Goal: Transaction & Acquisition: Purchase product/service

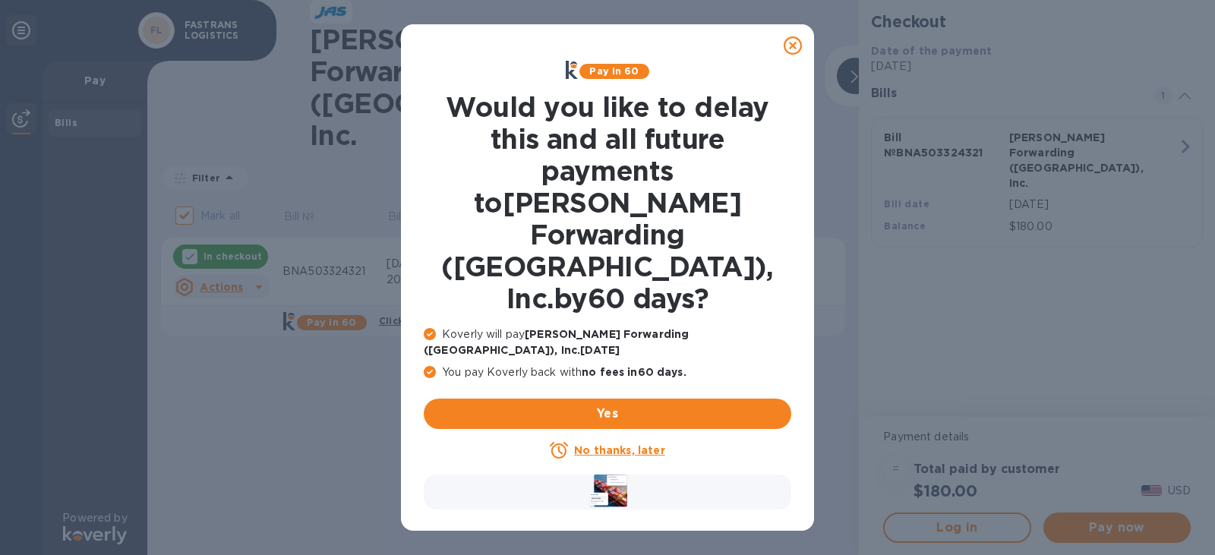
click at [792, 46] on icon at bounding box center [792, 45] width 18 height 18
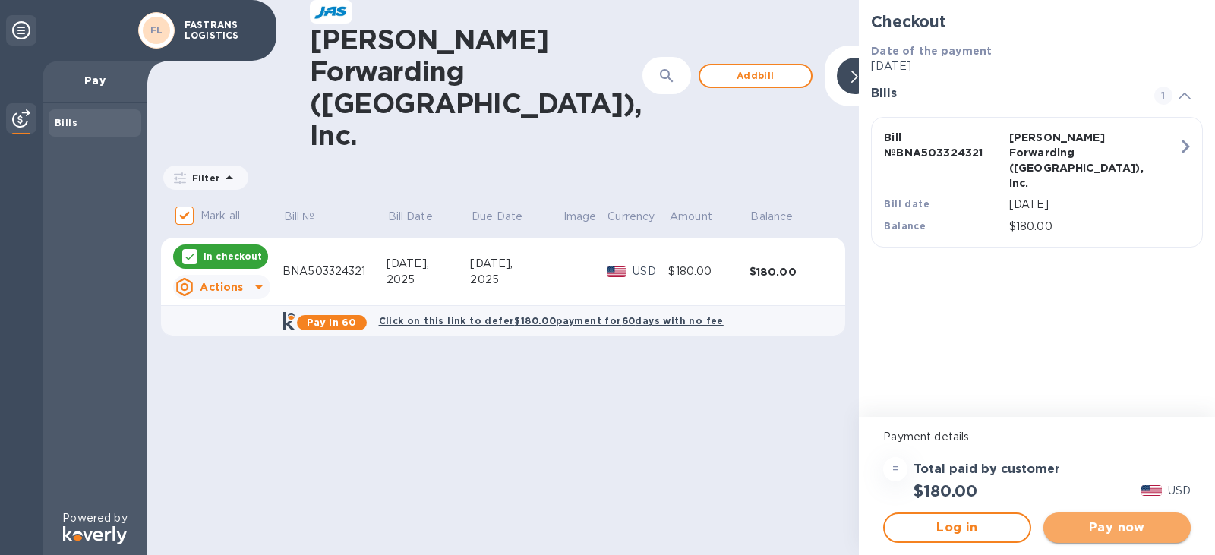
click at [1112, 525] on span "Pay now" at bounding box center [1116, 528] width 123 height 18
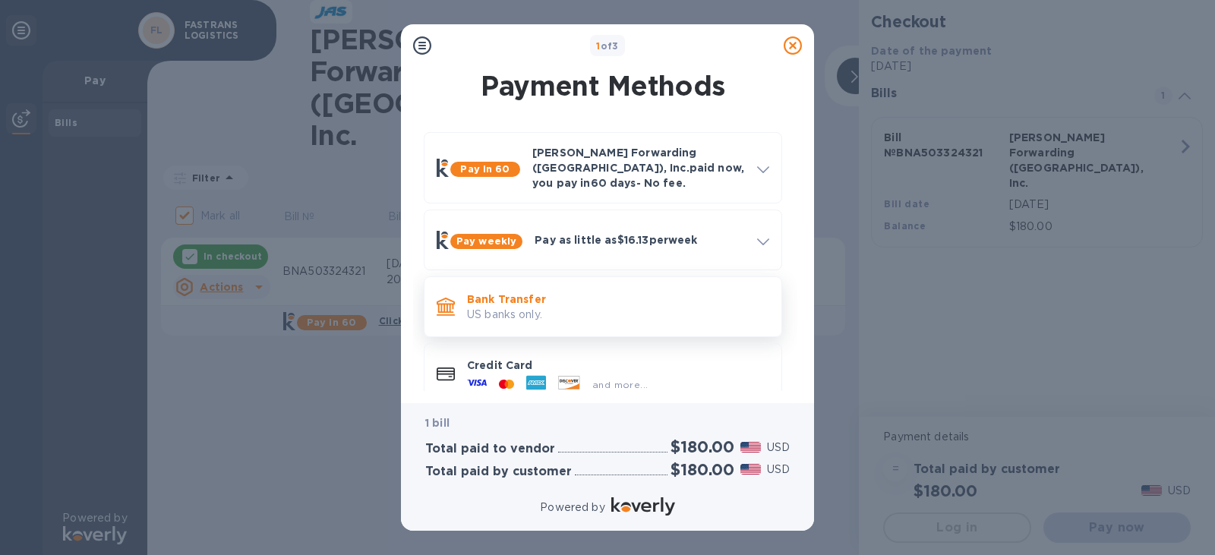
click at [507, 292] on p "Bank Transfer" at bounding box center [618, 299] width 302 height 15
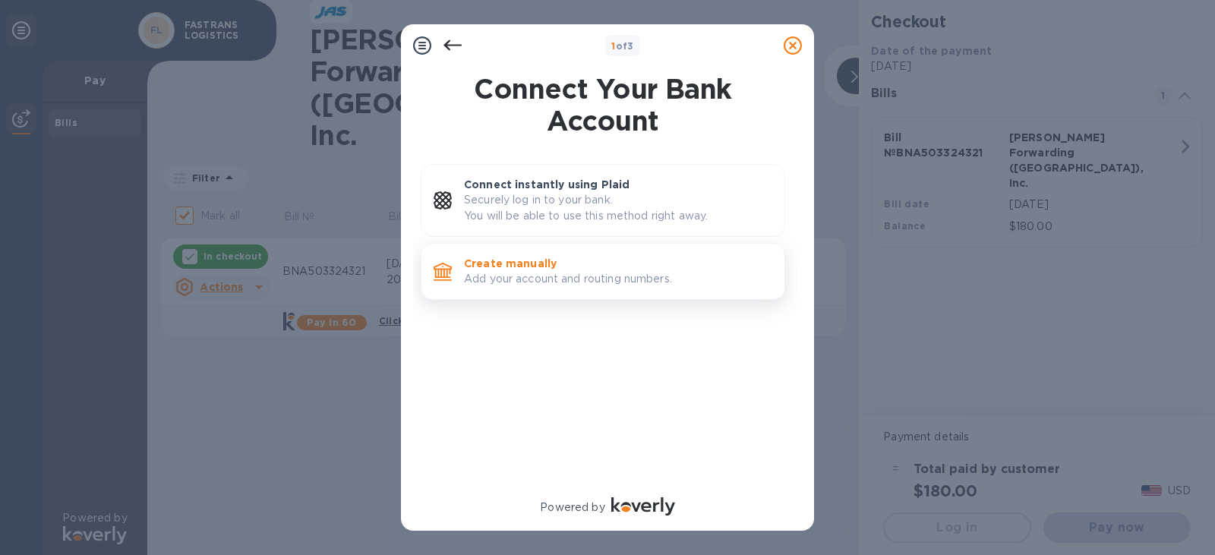
click at [536, 282] on p "Add your account and routing numbers." at bounding box center [618, 279] width 308 height 16
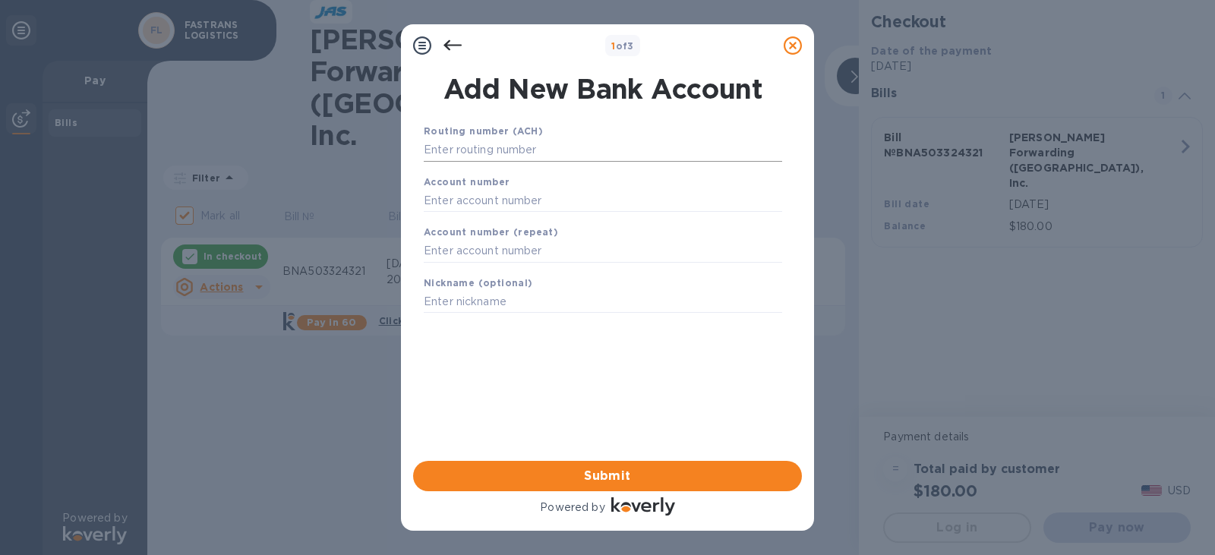
click at [521, 153] on input "text" at bounding box center [603, 150] width 358 height 23
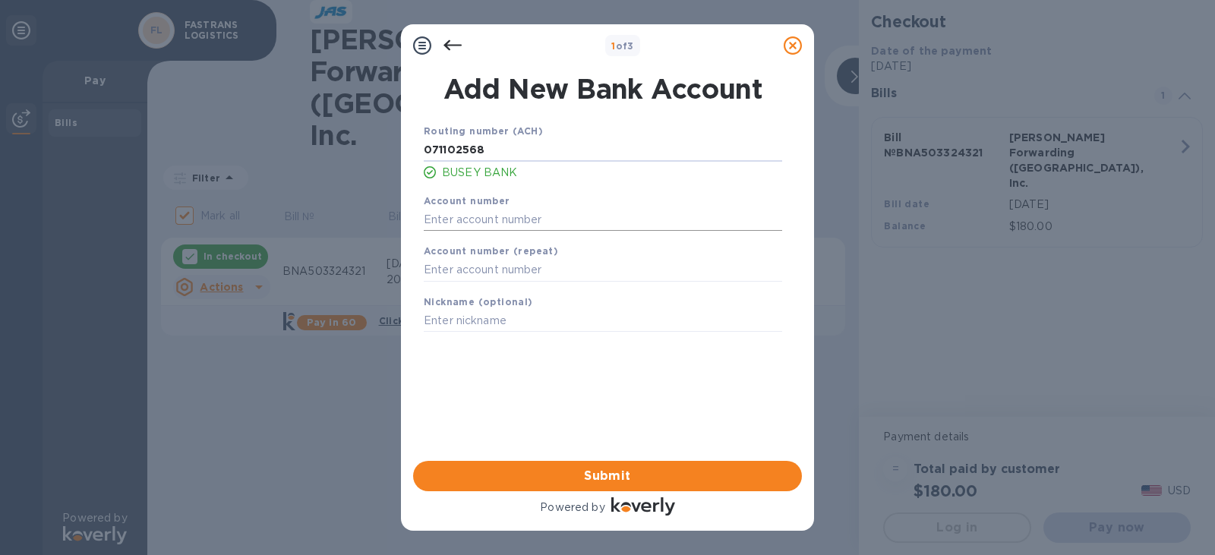
type input "071102568"
click at [490, 216] on input "text" at bounding box center [603, 219] width 358 height 23
type input "0067018352"
click at [471, 270] on input "text" at bounding box center [603, 270] width 358 height 23
type input "0067018352"
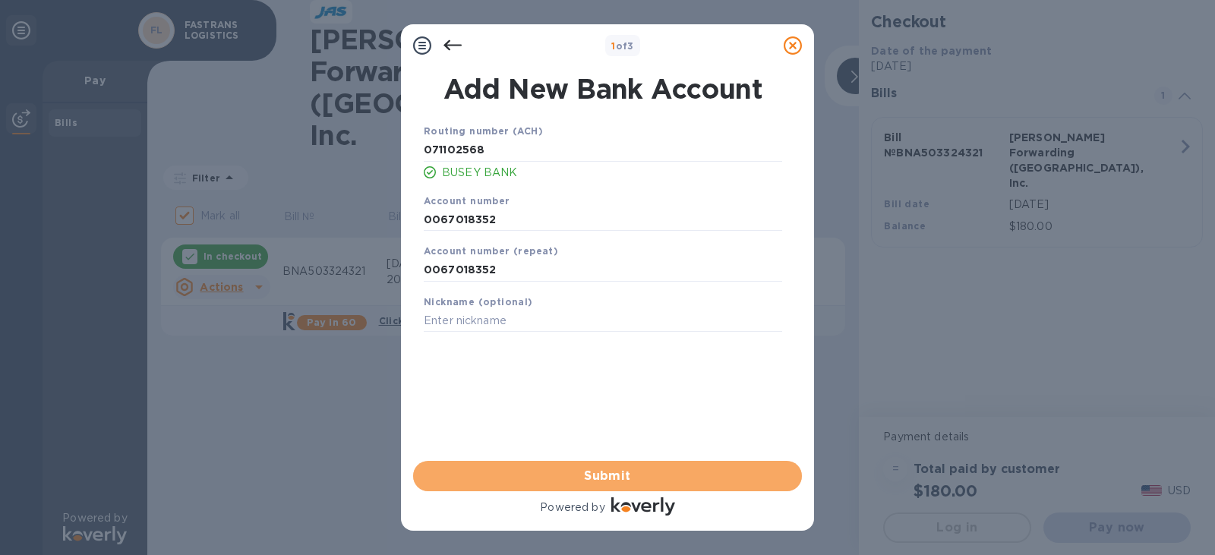
click at [644, 473] on span "Submit" at bounding box center [607, 476] width 364 height 18
